Goal: Task Accomplishment & Management: Manage account settings

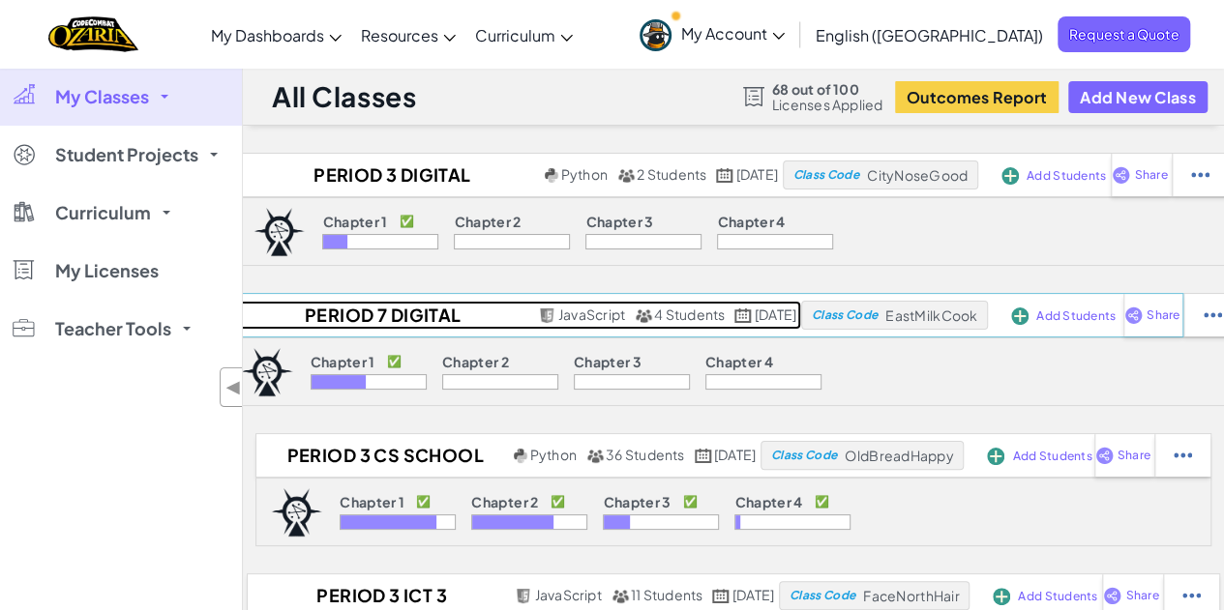
click at [348, 317] on h2 "Period 7 Digital discoveries 8th grade [DATE] to [DATE]" at bounding box center [379, 315] width 307 height 29
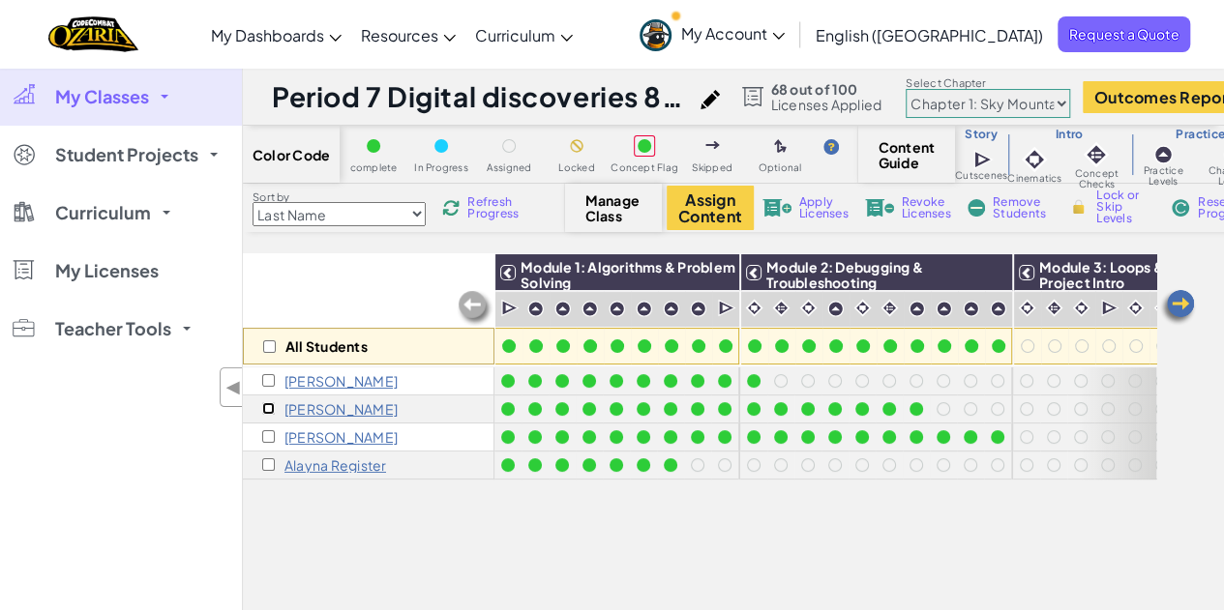
click at [271, 409] on input "checkbox" at bounding box center [268, 408] width 13 height 13
checkbox input "true"
click at [829, 208] on span "Apply Licenses" at bounding box center [823, 207] width 49 height 23
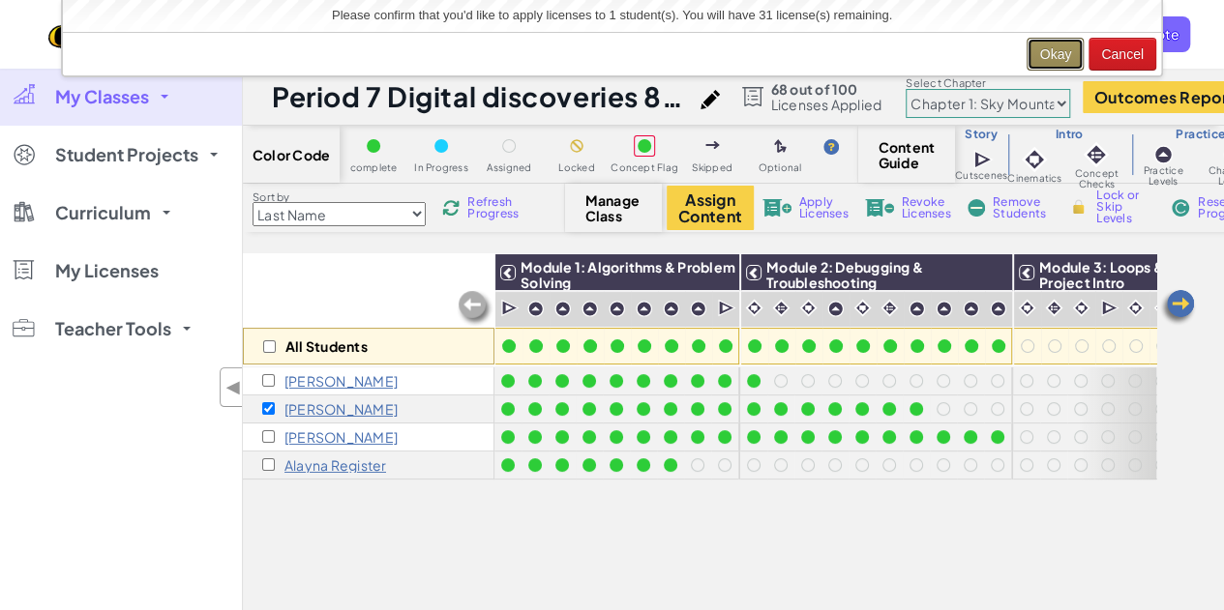
click at [1054, 51] on button "Okay" at bounding box center [1054, 54] width 57 height 33
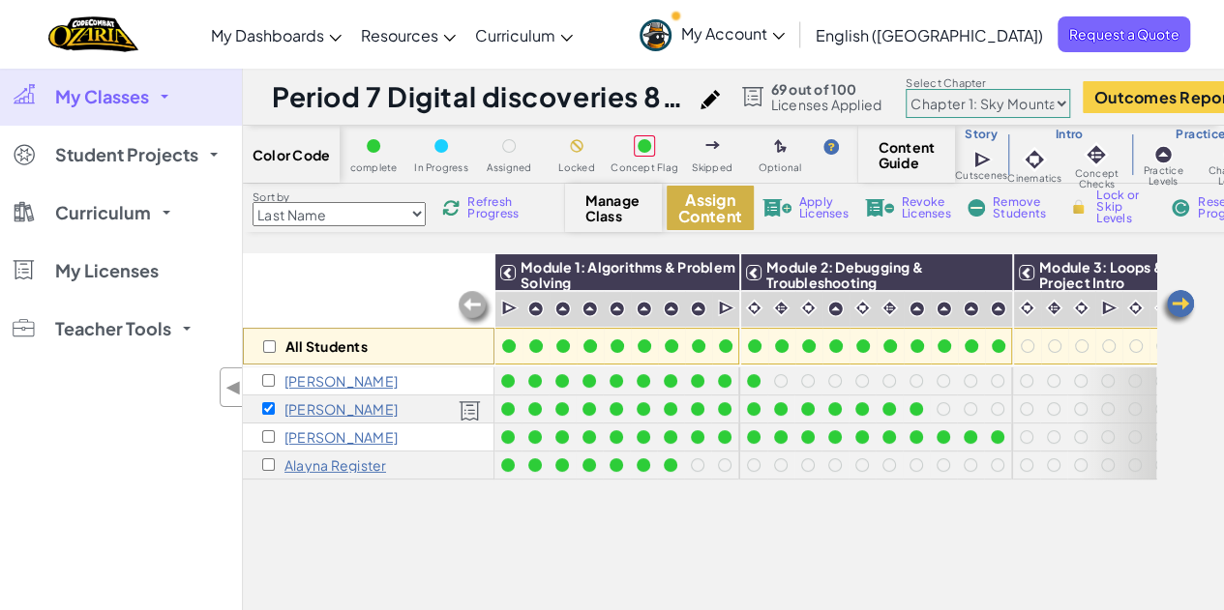
click at [725, 209] on button "Assign Content" at bounding box center [709, 208] width 87 height 44
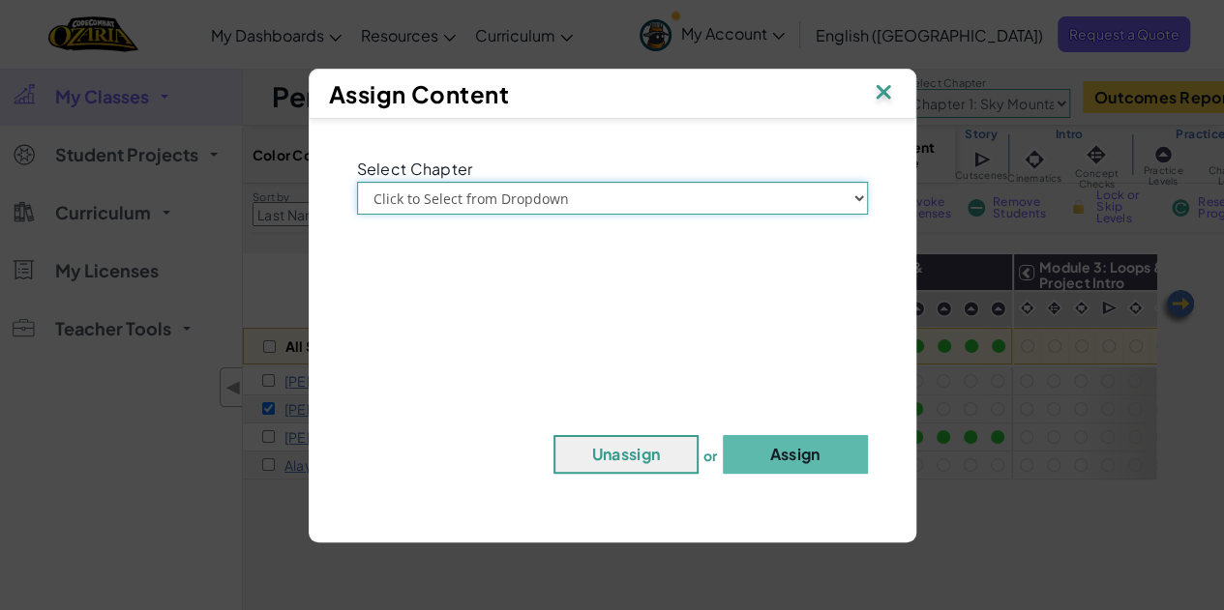
click at [799, 201] on select "Click to Select from Dropdown Chapter 1: [GEOGRAPHIC_DATA] Chapter 2: The Moon …" at bounding box center [612, 198] width 511 height 33
select select "Chapter 1: Sky Mountain"
click at [357, 182] on select "Click to Select from Dropdown Chapter 1: [GEOGRAPHIC_DATA] Chapter 2: The Moon …" at bounding box center [612, 198] width 511 height 33
click at [806, 446] on button "Assign" at bounding box center [795, 454] width 145 height 39
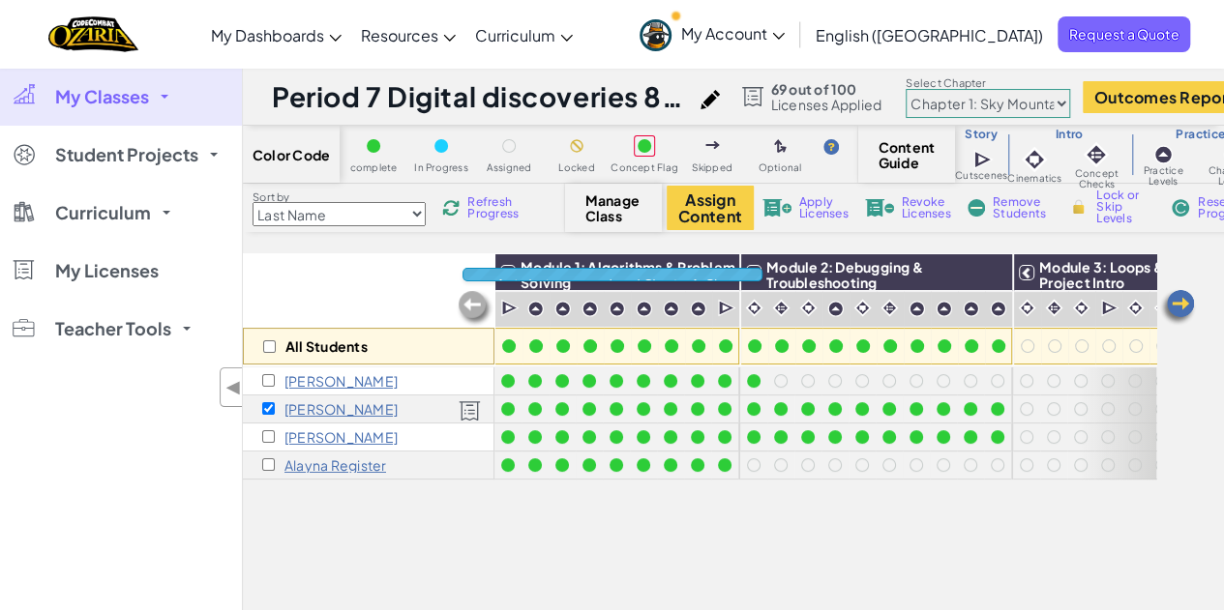
click at [961, 521] on div "All Students Module 1: Algorithms & Problem Solving Module 2: Debugging & Troub…" at bounding box center [699, 331] width 913 height 542
click at [1181, 305] on img at bounding box center [1177, 307] width 39 height 39
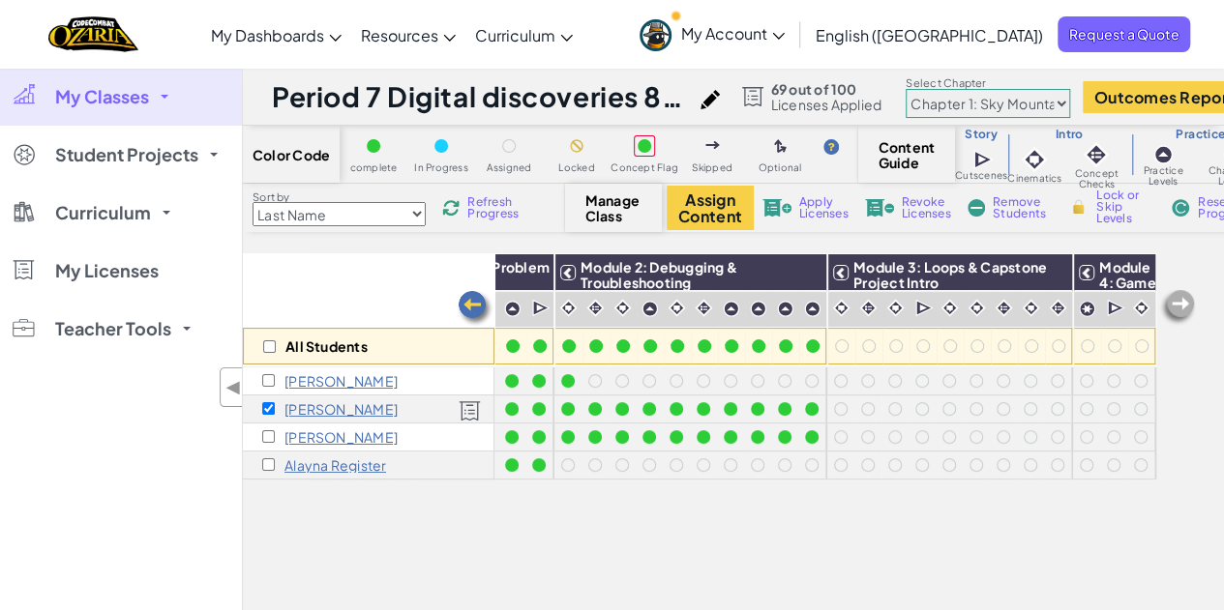
click at [356, 268] on div "All Students" at bounding box center [368, 309] width 251 height 112
click at [275, 407] on div "[PERSON_NAME]" at bounding box center [329, 408] width 135 height 15
click at [268, 409] on input "checkbox" at bounding box center [268, 408] width 13 height 13
click at [370, 311] on div "All Students" at bounding box center [368, 309] width 251 height 112
click at [475, 305] on img at bounding box center [475, 308] width 39 height 39
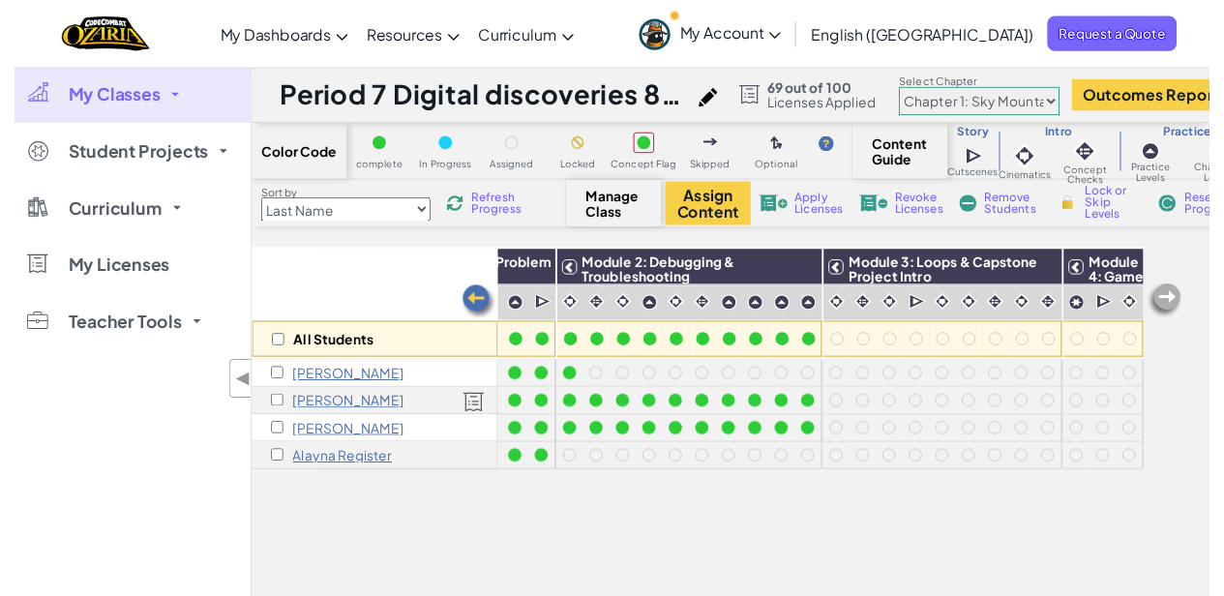
scroll to position [0, 0]
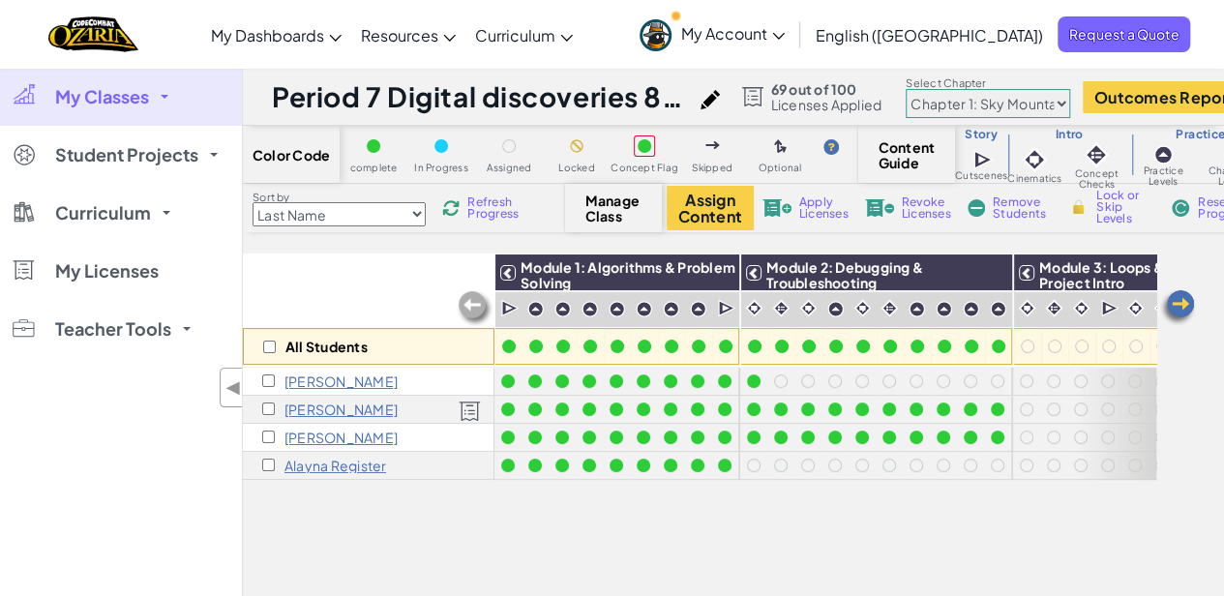
click at [804, 209] on span "Apply Licenses" at bounding box center [823, 207] width 49 height 23
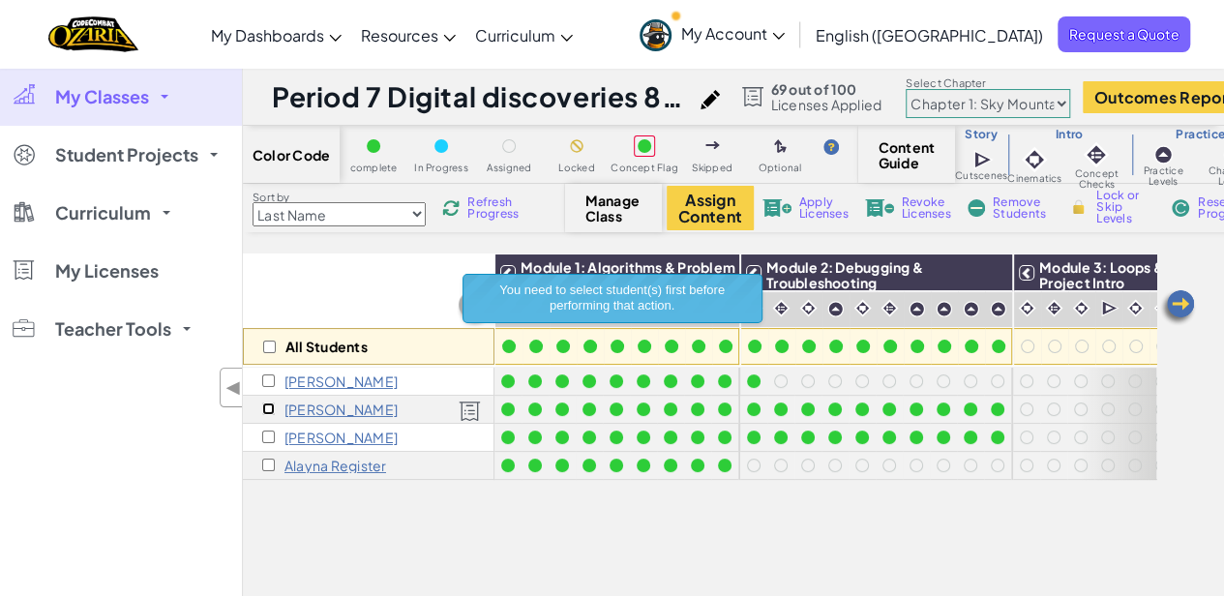
drag, startPoint x: 267, startPoint y: 410, endPoint x: 363, endPoint y: 326, distance: 127.5
click at [268, 409] on input "checkbox" at bounding box center [268, 408] width 13 height 13
checkbox input "true"
click at [402, 305] on div "All Students" at bounding box center [368, 309] width 251 height 112
click at [726, 208] on button "Assign Content" at bounding box center [709, 208] width 87 height 44
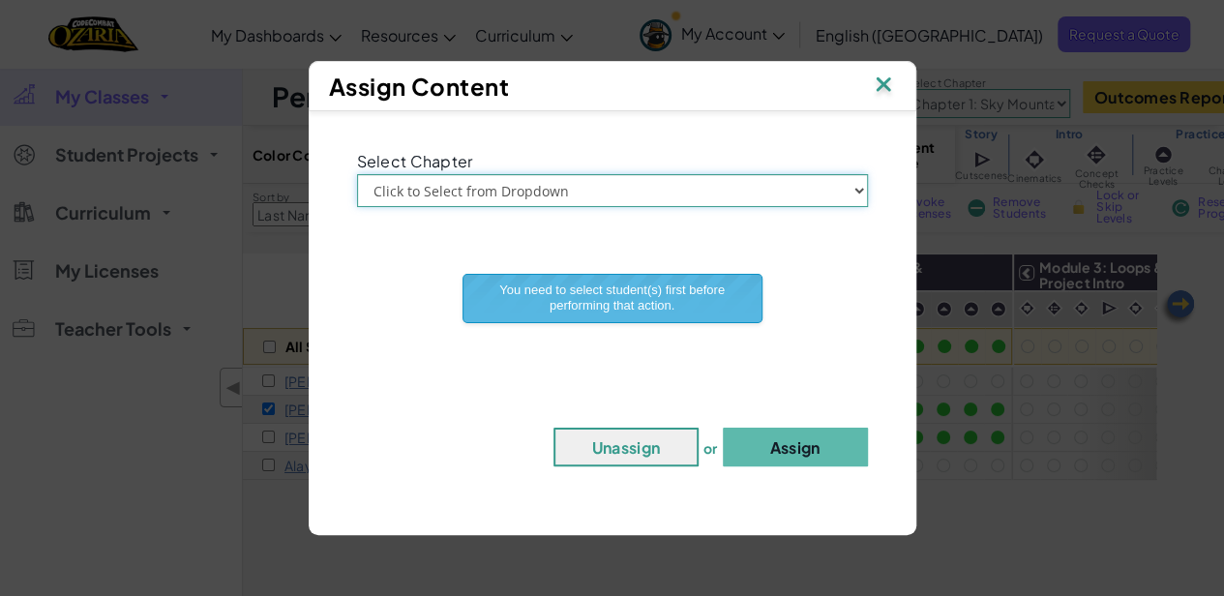
click at [743, 192] on select "Click to Select from Dropdown Chapter 1: [GEOGRAPHIC_DATA] Chapter 2: The Moon …" at bounding box center [612, 190] width 511 height 33
select select "Chapter 1: Sky Mountain"
click at [357, 174] on select "Click to Select from Dropdown Chapter 1: [GEOGRAPHIC_DATA] Chapter 2: The Moon …" at bounding box center [612, 190] width 511 height 33
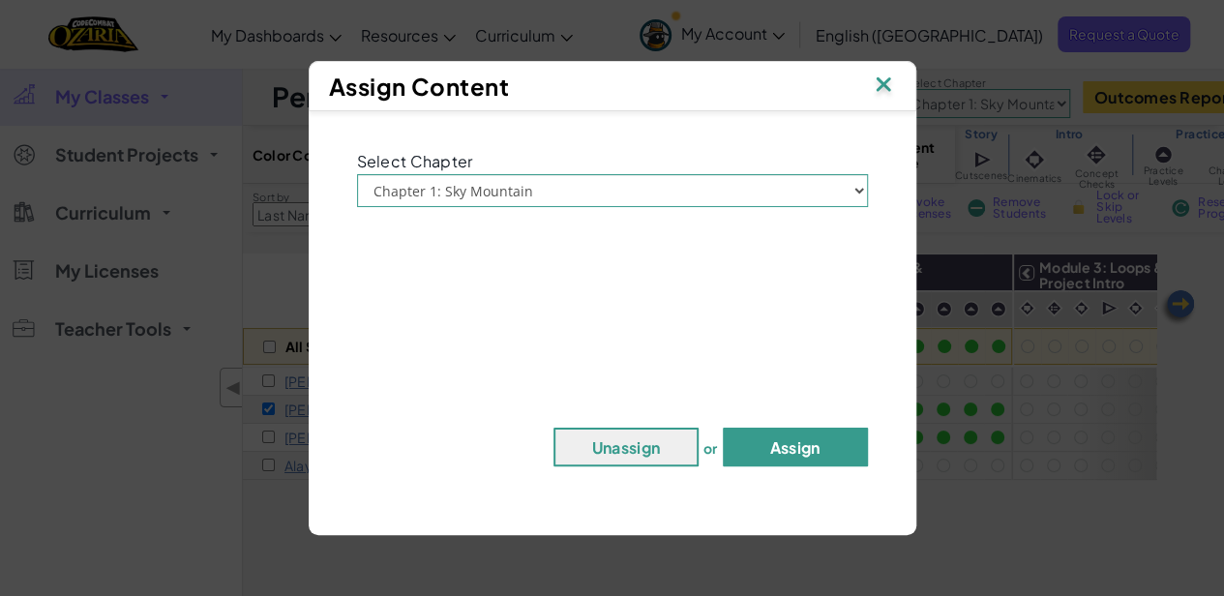
click at [794, 450] on button "Assign" at bounding box center [795, 447] width 145 height 39
